Goal: Find specific page/section: Find specific page/section

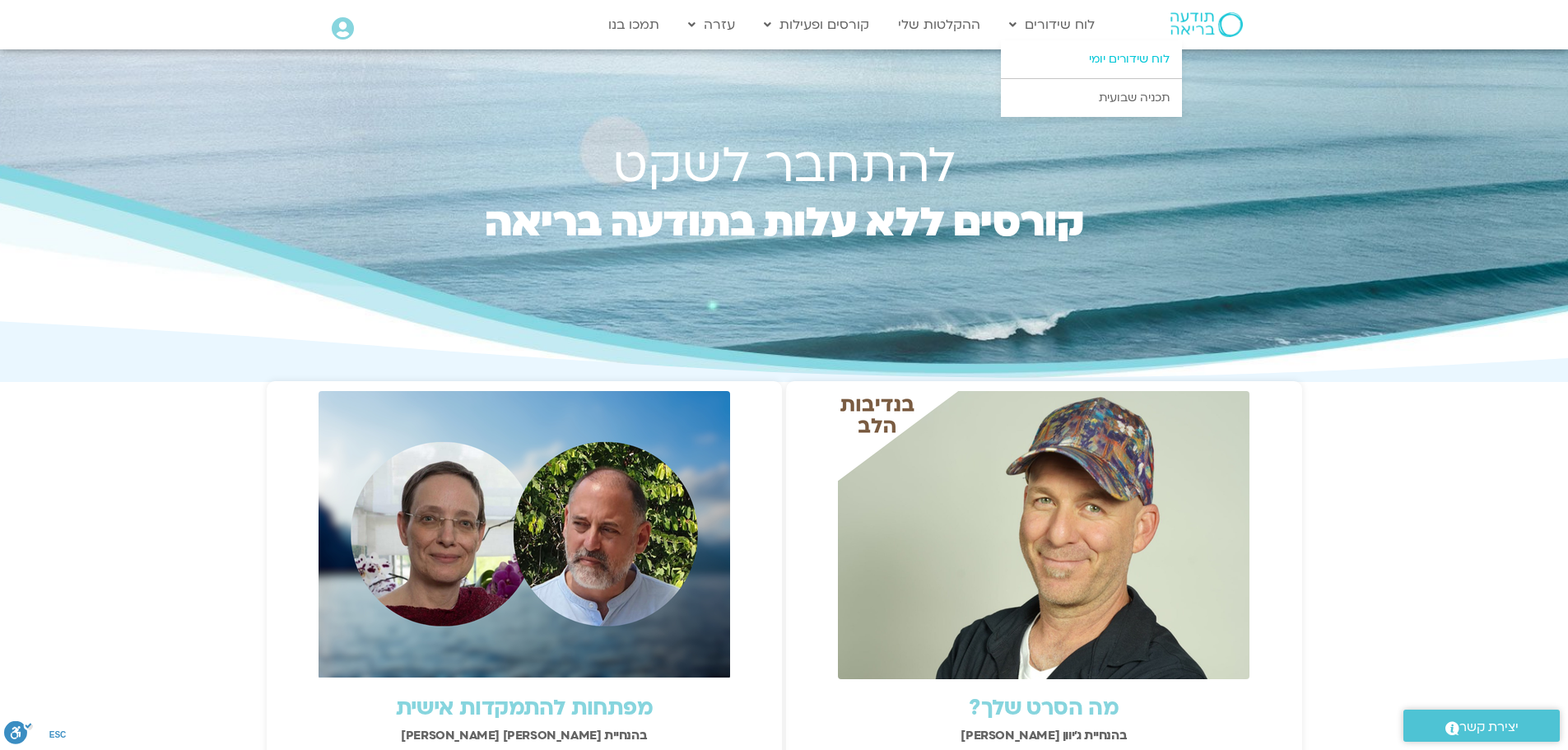
click at [1106, 54] on link "לוח שידורים יומי" at bounding box center [1091, 59] width 181 height 37
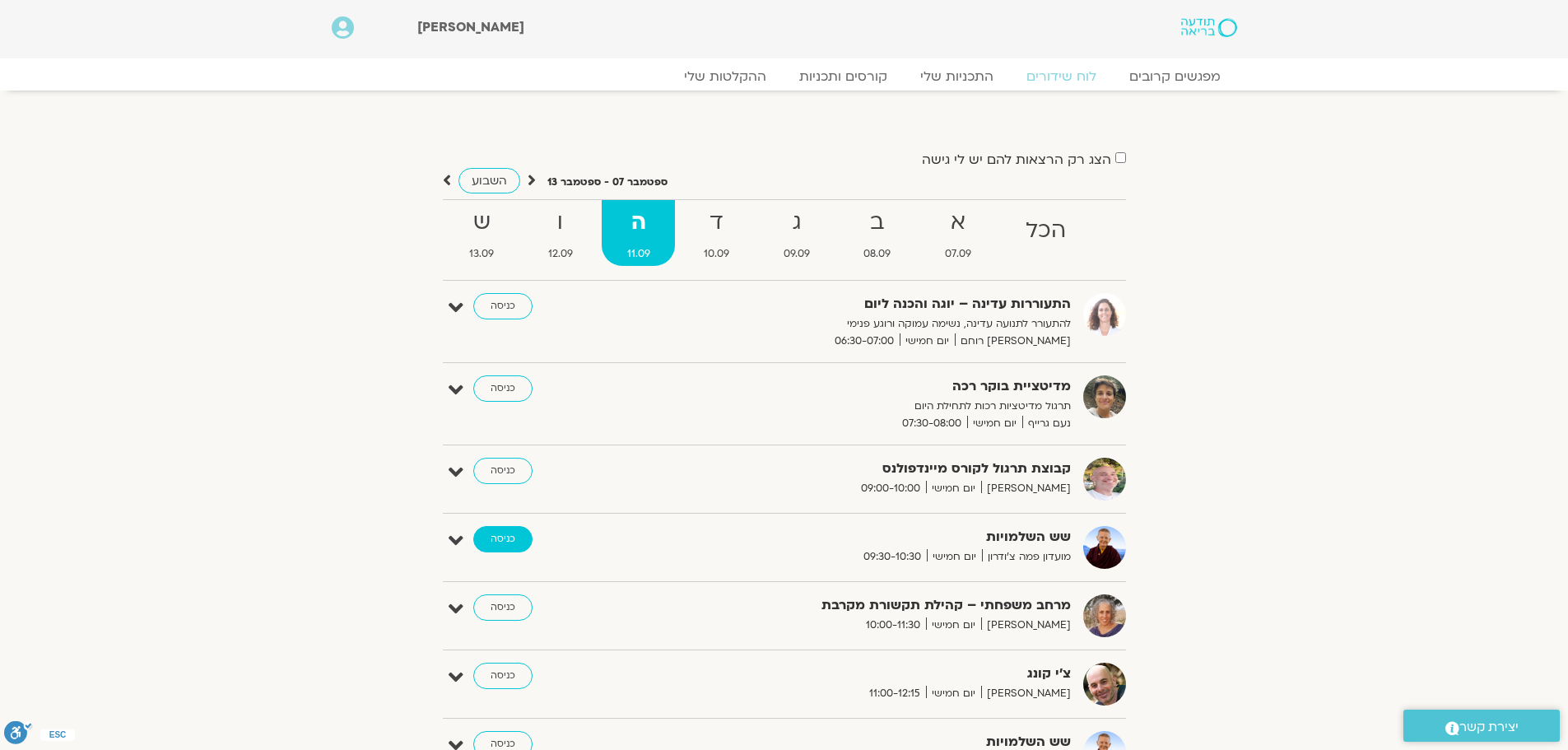
click at [505, 540] on link "כניסה" at bounding box center [503, 540] width 59 height 27
